Goal: Ask a question: Seek information or help from site administrators or community

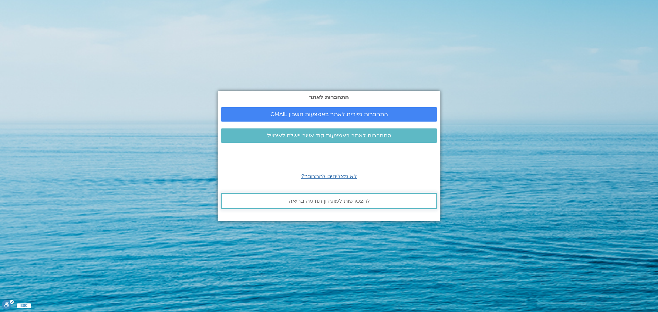
click at [310, 205] on link "להצטרפות למועדון תודעה בריאה" at bounding box center [329, 201] width 216 height 16
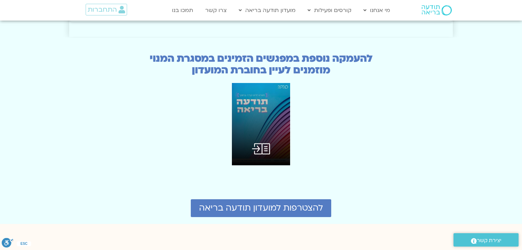
scroll to position [1713, 0]
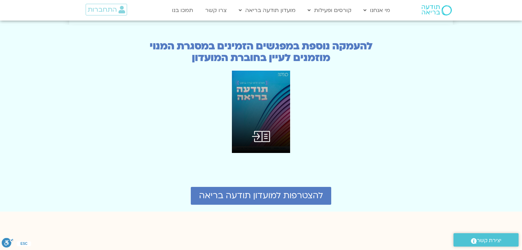
click at [259, 82] on img at bounding box center [261, 112] width 58 height 82
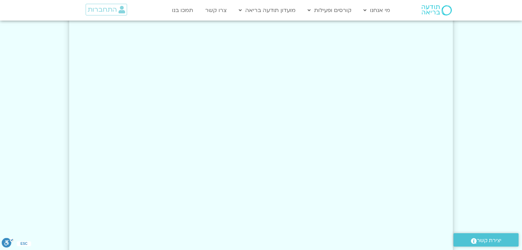
scroll to position [1329, 0]
click at [427, 12] on img at bounding box center [437, 10] width 30 height 10
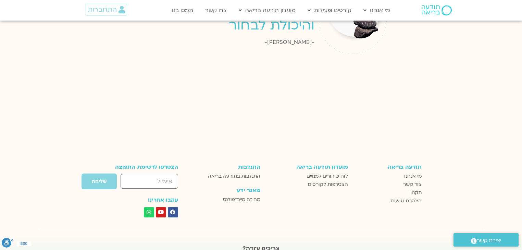
scroll to position [1151, 0]
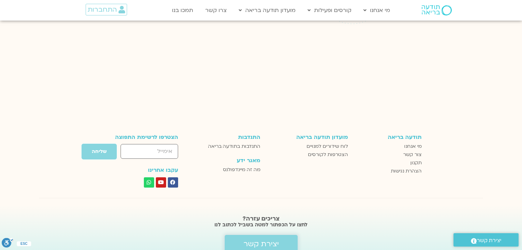
click at [263, 240] on span "יצירת קשר" at bounding box center [261, 244] width 35 height 8
click at [261, 240] on span "יצירת קשר" at bounding box center [261, 244] width 35 height 8
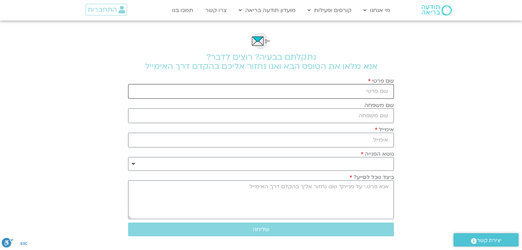
click at [382, 93] on input "שם פרטי" at bounding box center [261, 91] width 266 height 15
type input "[PERSON_NAME]"
click at [382, 114] on input "שם משפחה" at bounding box center [261, 115] width 266 height 15
type input "[PERSON_NAME]"
click at [387, 140] on input "אימייל" at bounding box center [261, 140] width 266 height 15
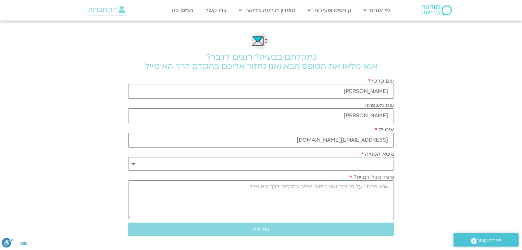
type input "[EMAIL_ADDRESS][DOMAIN_NAME]"
click at [382, 164] on select "**********" at bounding box center [261, 164] width 266 height 14
select select "**********"
click at [128, 157] on select "**********" at bounding box center [261, 164] width 266 height 14
click at [376, 187] on textarea "כיצד נוכל לסייע?" at bounding box center [261, 199] width 266 height 39
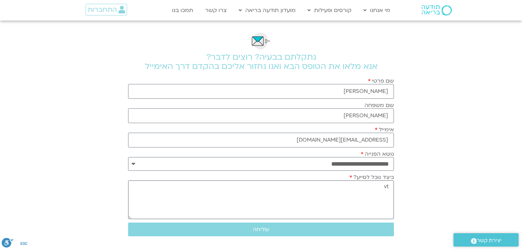
type textarea "v"
click at [390, 186] on textarea "האם המנוי המורחב יאפשר" at bounding box center [261, 199] width 266 height 39
click at [311, 185] on textarea "היי, האם המנוי המורחב יאפשר" at bounding box center [261, 199] width 266 height 39
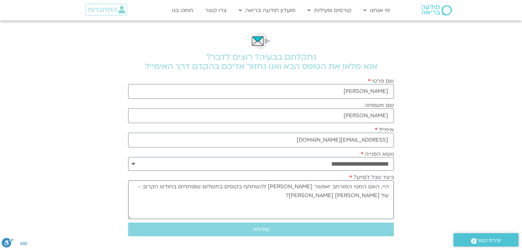
click at [389, 194] on textarea "היי, האם המנוי המורחב יאפשר לי להשתתף בקוסים בתשלום שנפתחים בחודש הקרוב - של תו…" at bounding box center [261, 199] width 266 height 39
click at [367, 195] on textarea "היי, האם המנוי המורחב יאפשר לי להשתתף בקוסים בתשלום שנפתחים בחודש הקרוב - של תו…" at bounding box center [261, 199] width 266 height 39
click at [275, 186] on textarea "היי, האם המנוי המורחב יאפשר לי להשתתף בקוסים בתשלום שנפתחים בחודש הקרוב - של תו…" at bounding box center [261, 199] width 266 height 39
click at [241, 186] on textarea "היי, האם המנוי המורחב יאפשר לי להשתתף בקורסים בתשלום שנפתחים בחודש הקרוב - של ת…" at bounding box center [261, 199] width 266 height 39
click at [239, 186] on textarea "היי, האם המנוי המורחב יאפשר לי להשתתף בקורסים בתשלום שנפתחים בחודש הקרוב - של ת…" at bounding box center [261, 199] width 266 height 39
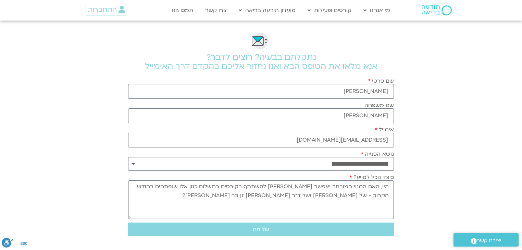
click at [315, 195] on textarea "היי, האם המנוי המורחב יאפשר לי להשתתף בקורסים בתשלום כגון אלו שנפתחים בחודש הקר…" at bounding box center [261, 199] width 266 height 39
click at [238, 186] on textarea "היי, האם המנוי המורחב יאפשר לי להשתתף בקורסים בתשלום כגון אלו שנפתחים בחודש הקר…" at bounding box center [261, 199] width 266 height 39
click at [240, 186] on textarea "היי, האם המנוי המורחב יאפשר לי להשתתף בקורסים בתשלום כגון אלו שנפתחים בחודש הקר…" at bounding box center [261, 199] width 266 height 39
click at [272, 195] on textarea "היי, האם המנוי המורחב יאפשר לי להשתתף בקורסים בתשלום ללא עלות נוספת? כגון אלו ש…" at bounding box center [261, 199] width 266 height 39
drag, startPoint x: 379, startPoint y: 186, endPoint x: 395, endPoint y: 186, distance: 16.1
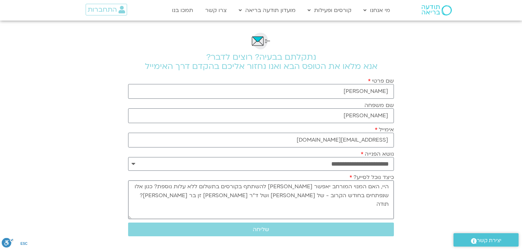
click at [395, 186] on div "כיצד נוכל לסייע? היי, האם המנוי המורחב יאפשר לי להשתתף בקורסים בתשלום ללא עלות …" at bounding box center [260, 196] width 269 height 45
click at [292, 187] on textarea "האם המנוי המורחב יאפשר לי להשתתף בקורסים בתשלום ללא עלות נוספת? כגון אלו שנפתחי…" at bounding box center [261, 199] width 266 height 39
click at [262, 186] on textarea "האם המנוי המורחב יאפשר לי להשתתף בשוטף בכל בקורסים בתשלום ללא עלות נוספת? כגון …" at bounding box center [261, 199] width 266 height 39
type textarea "האם המנוי המורחב יאפשר לי להשתתף בשוטף בכל הקורסים בתשלום ללא עלות נוספת? כגון …"
click at [268, 229] on span "שליחה" at bounding box center [261, 229] width 16 height 6
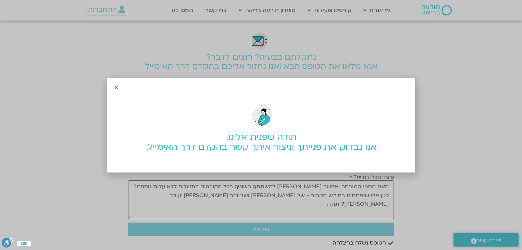
drag, startPoint x: 116, startPoint y: 86, endPoint x: 126, endPoint y: 84, distance: 9.6
click at [117, 86] on icon "Close" at bounding box center [116, 87] width 5 height 5
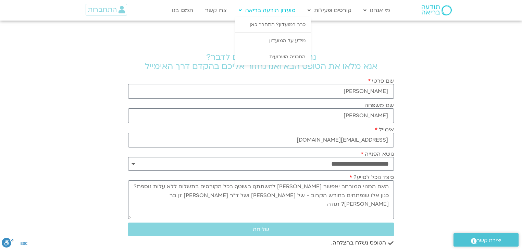
click at [260, 12] on link "מועדון תודעה בריאה" at bounding box center [267, 10] width 64 height 13
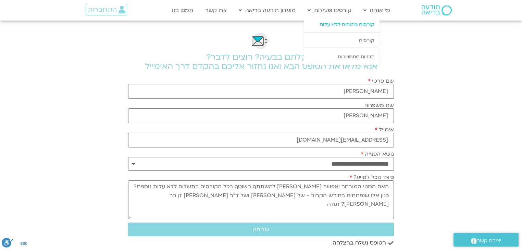
click at [336, 23] on link "קורסים פתוחים ללא עלות" at bounding box center [341, 25] width 75 height 16
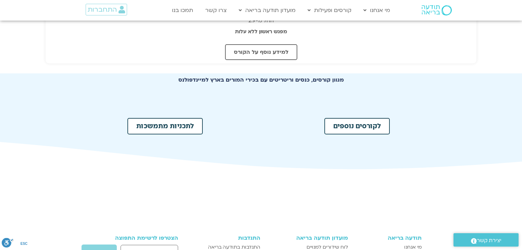
scroll to position [329, 0]
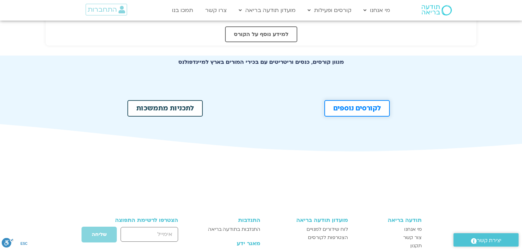
click at [364, 112] on link "לקורסים נוספים" at bounding box center [356, 108] width 65 height 16
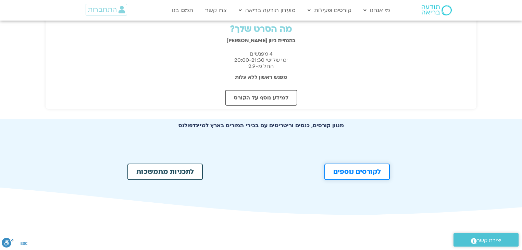
scroll to position [274, 0]
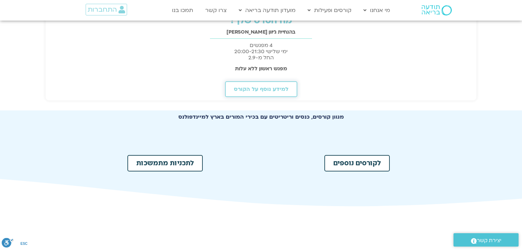
click at [248, 89] on span "למידע נוסף על הקורס" at bounding box center [261, 89] width 54 height 6
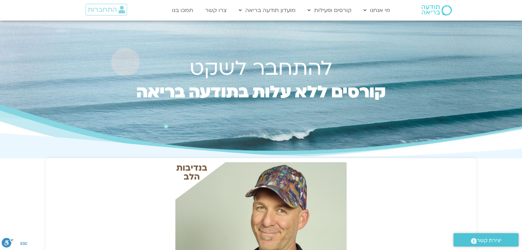
scroll to position [0, 0]
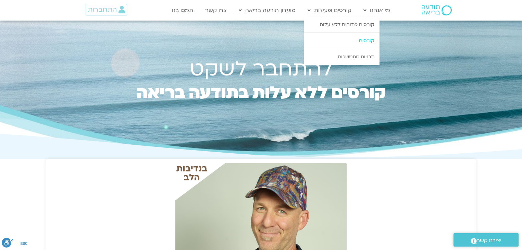
click at [365, 38] on link "קורסים" at bounding box center [341, 41] width 75 height 16
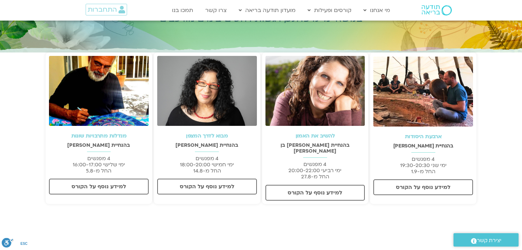
scroll to position [110, 0]
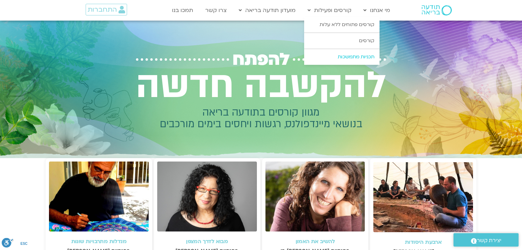
click at [361, 55] on link "תכניות מתמשכות" at bounding box center [341, 57] width 75 height 16
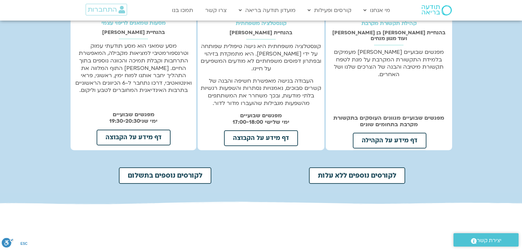
scroll to position [247, 0]
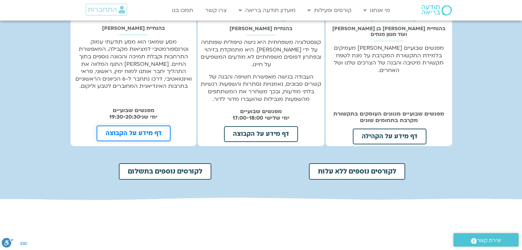
click at [132, 135] on span "דף מידע על הקבוצה" at bounding box center [134, 133] width 56 height 6
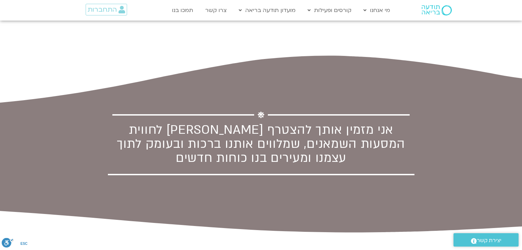
scroll to position [521, 0]
